Goal: Task Accomplishment & Management: Manage account settings

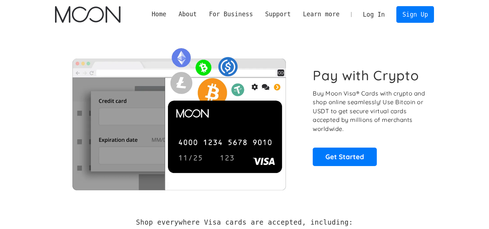
click at [385, 13] on link "Log In" at bounding box center [374, 15] width 34 height 16
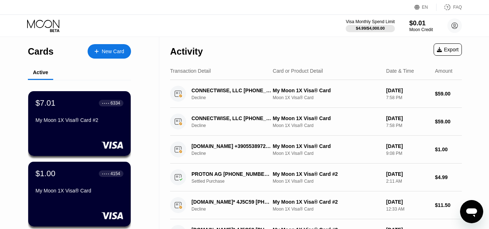
click at [104, 47] on div "New Card" at bounding box center [109, 51] width 43 height 14
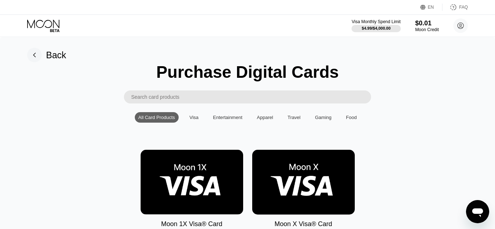
click at [37, 55] on rect at bounding box center [34, 55] width 14 height 14
